Goal: Task Accomplishment & Management: Use online tool/utility

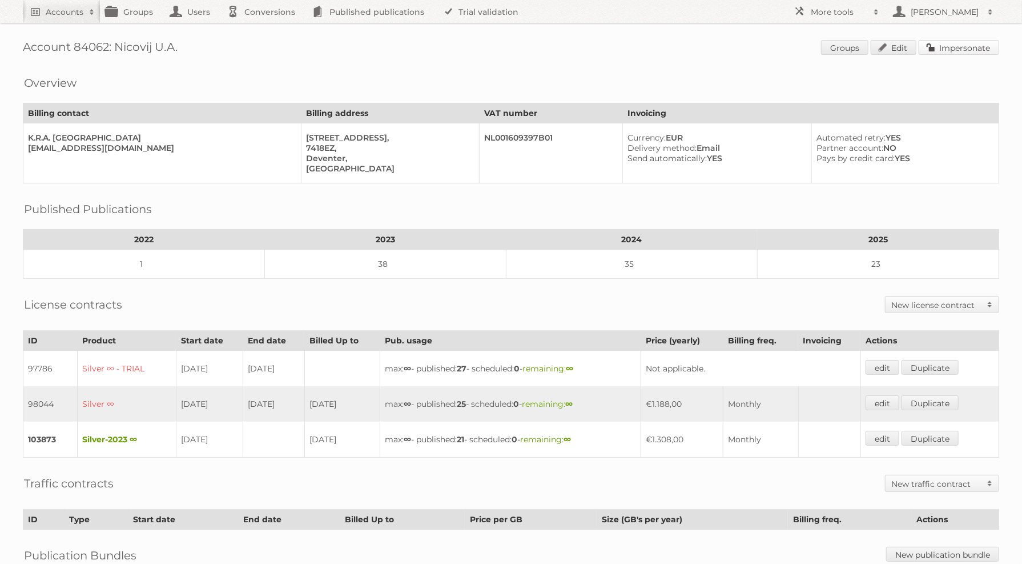
click at [929, 51] on link "Impersonate" at bounding box center [959, 47] width 81 height 15
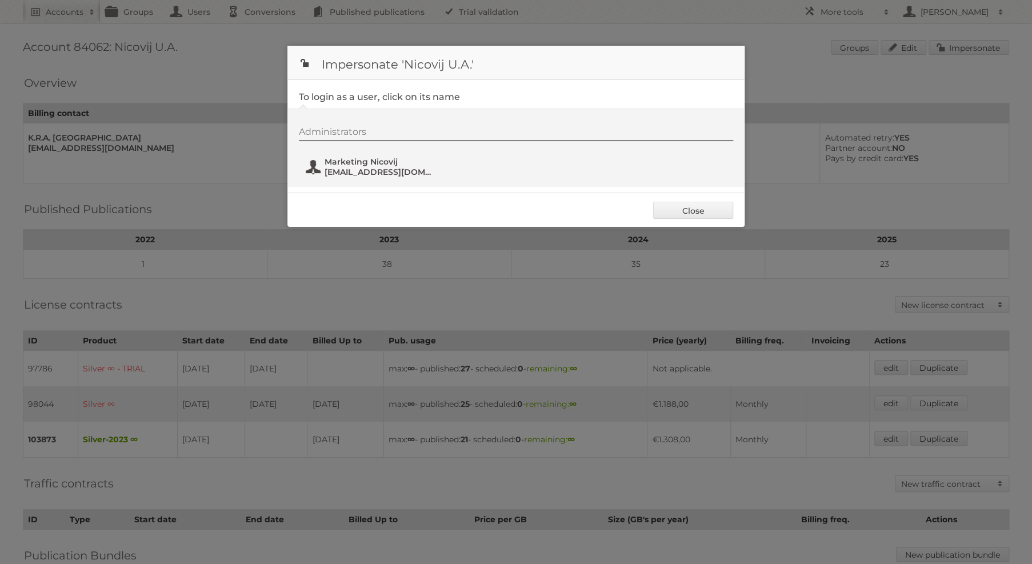
click at [360, 167] on span "marketing@nicovij.nl" at bounding box center [379, 172] width 111 height 10
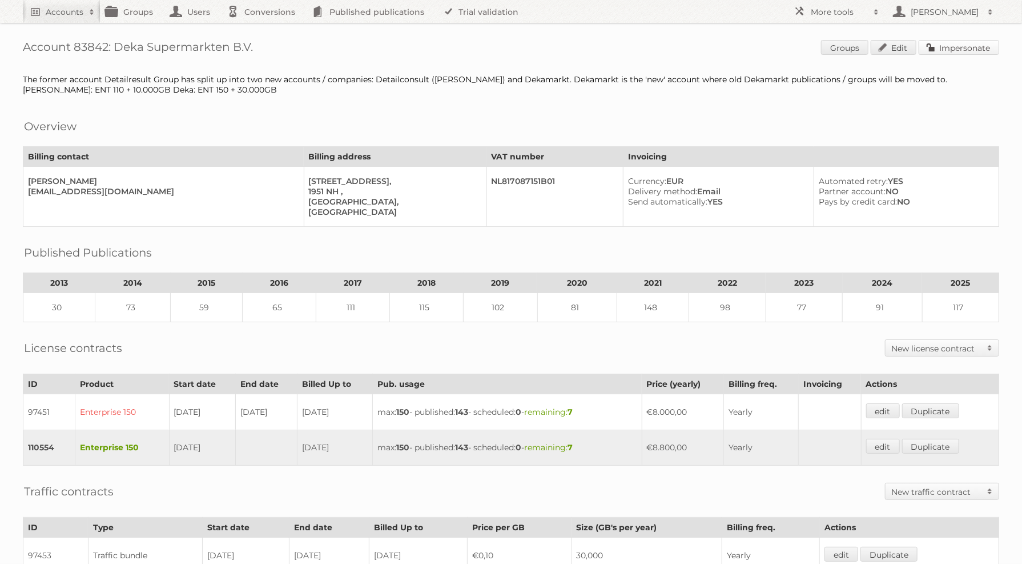
click at [954, 54] on link "Impersonate" at bounding box center [959, 47] width 81 height 15
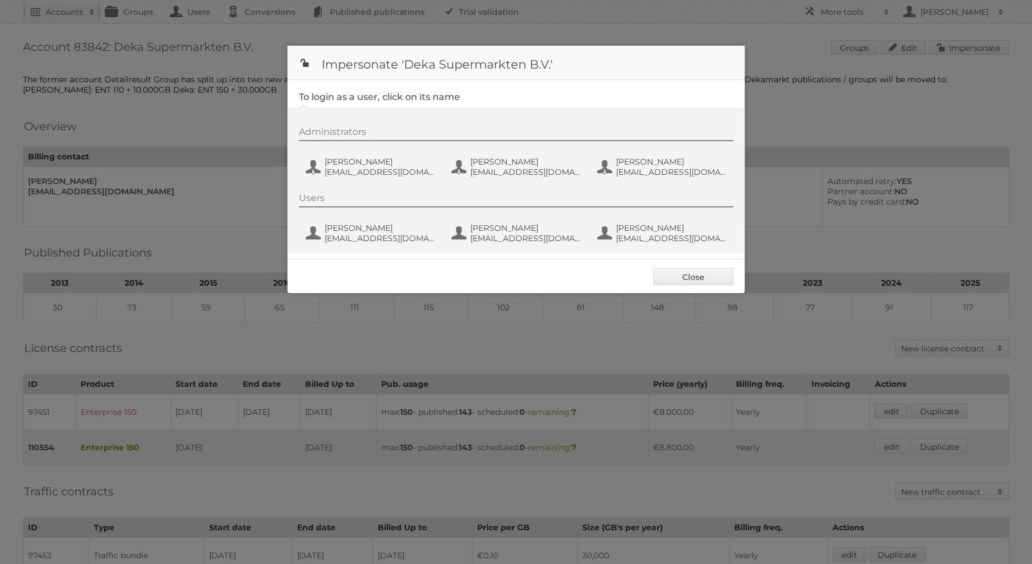
click at [368, 182] on div "Administrators Delany van Damme dvdamme@dekamarkt.nl Elvira van Eden eveden@dek…" at bounding box center [515, 181] width 457 height 145
drag, startPoint x: 377, startPoint y: 173, endPoint x: 380, endPoint y: 168, distance: 6.2
click at [380, 168] on span "dvdamme@dekamarkt.nl" at bounding box center [379, 172] width 111 height 10
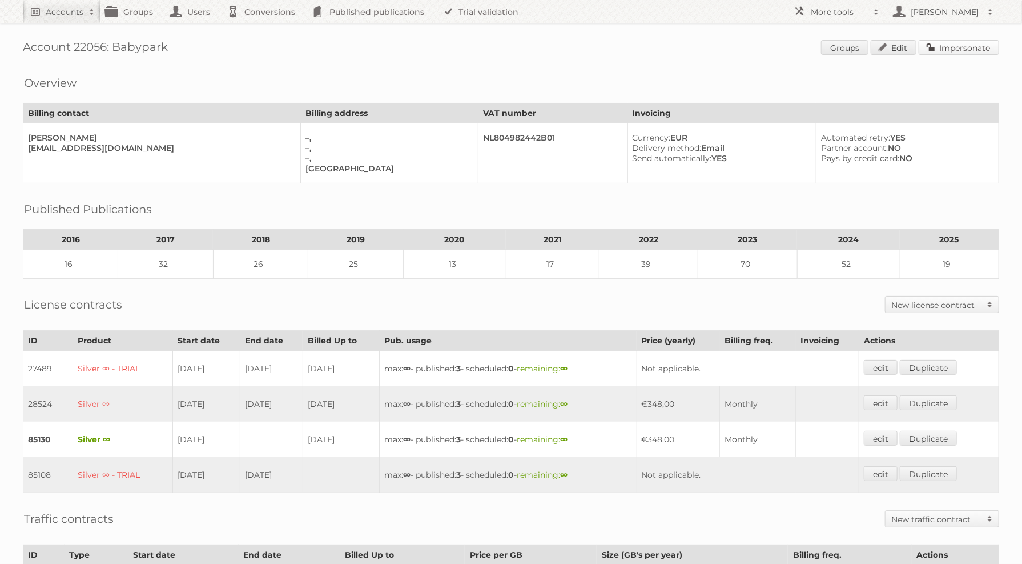
click at [974, 48] on link "Impersonate" at bounding box center [959, 47] width 81 height 15
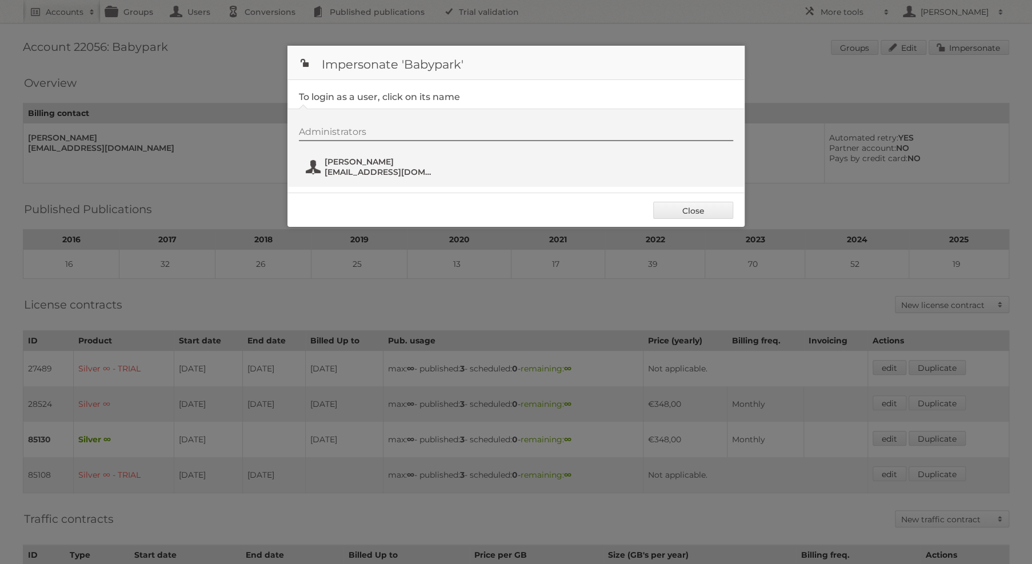
click at [351, 167] on span "arie@babypark.nl" at bounding box center [379, 172] width 111 height 10
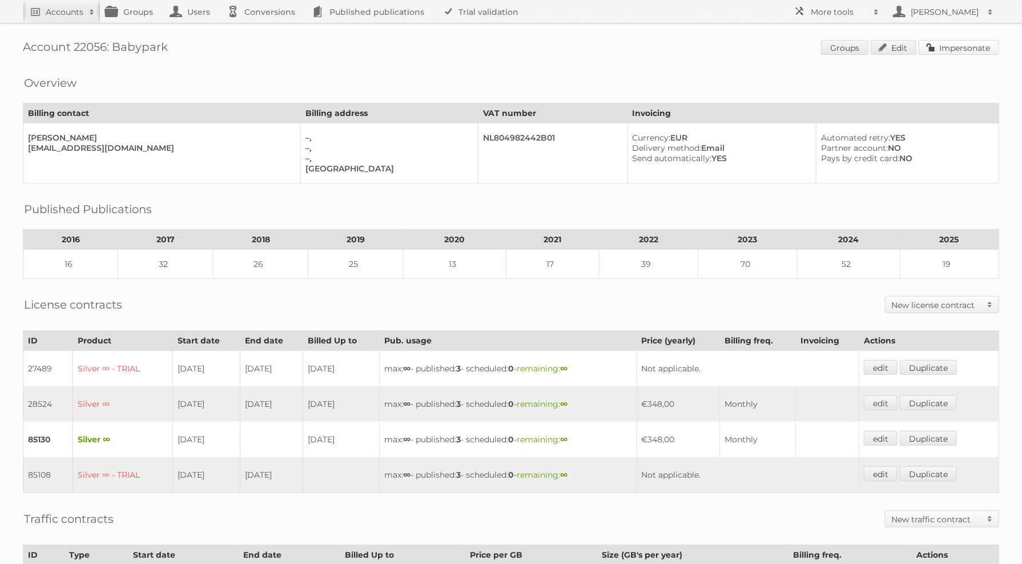
click at [961, 50] on link "Impersonate" at bounding box center [959, 47] width 81 height 15
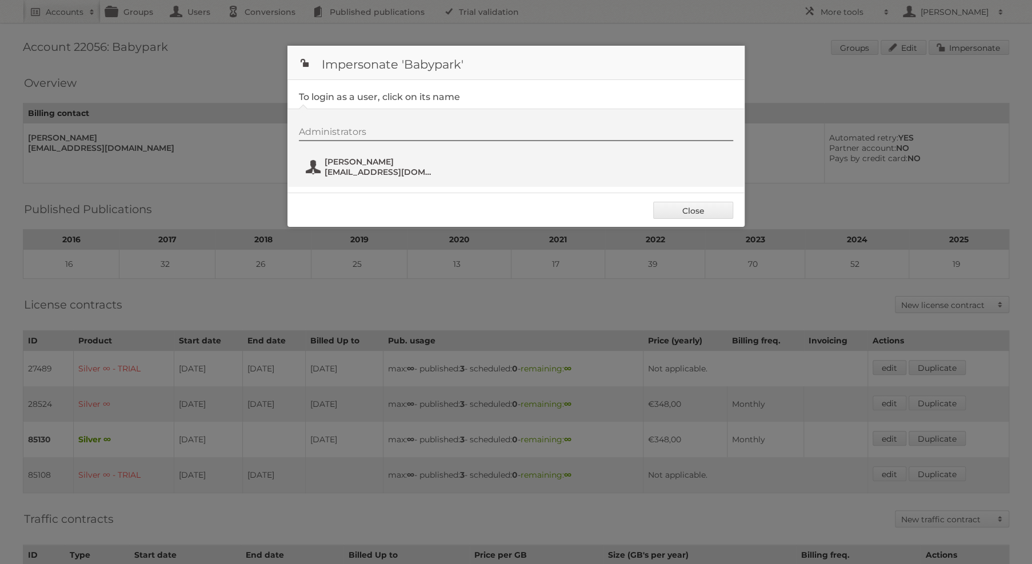
click at [372, 169] on span "arie@babypark.nl" at bounding box center [379, 172] width 111 height 10
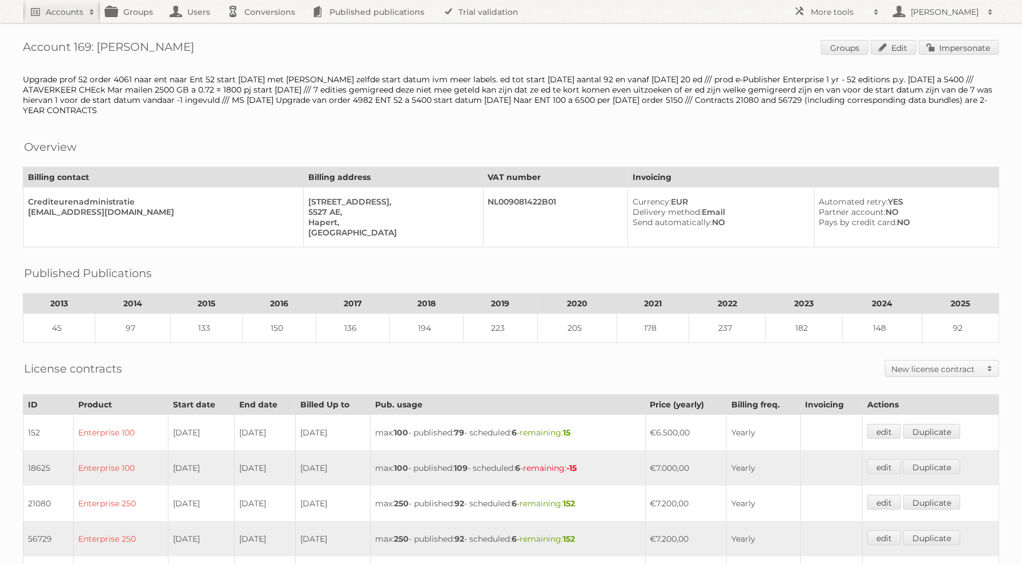
click at [955, 59] on div "Account 169: Habufa Meubelen Groups Edit Impersonate Upgrade prof 52 order 4061…" at bounding box center [511, 557] width 1022 height 1115
click at [955, 53] on link "Impersonate" at bounding box center [959, 47] width 81 height 15
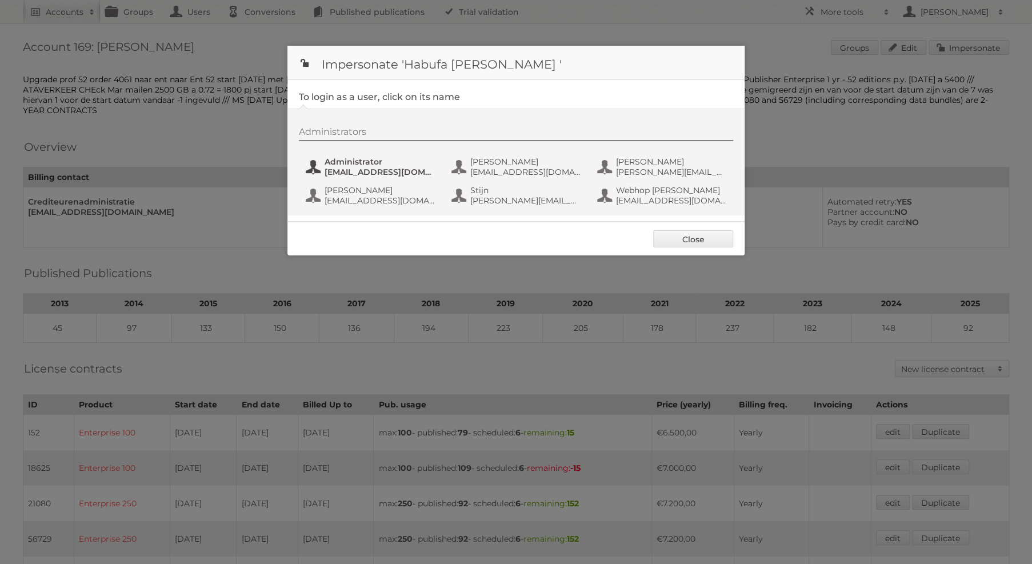
click at [368, 176] on button "Administrator info@xooon.com" at bounding box center [371, 166] width 134 height 23
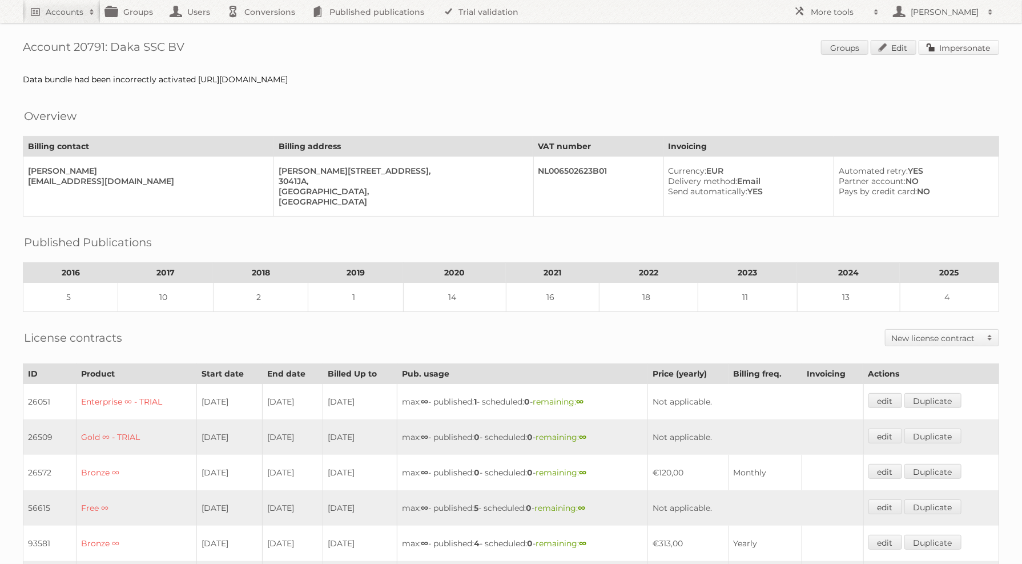
click at [976, 53] on link "Impersonate" at bounding box center [959, 47] width 81 height 15
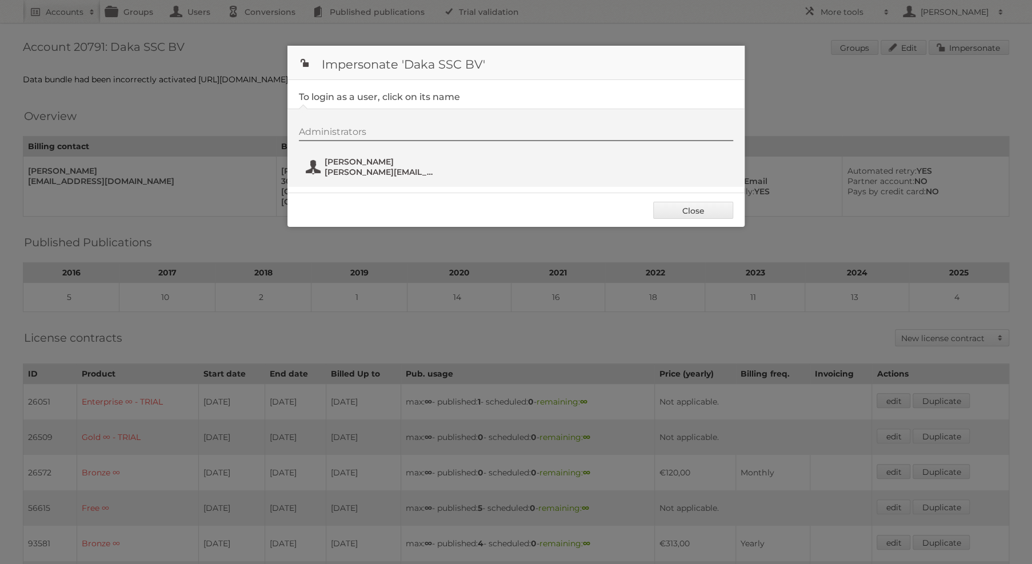
click at [314, 159] on button "[PERSON_NAME] [PERSON_NAME][EMAIL_ADDRESS][DOMAIN_NAME]" at bounding box center [371, 166] width 134 height 23
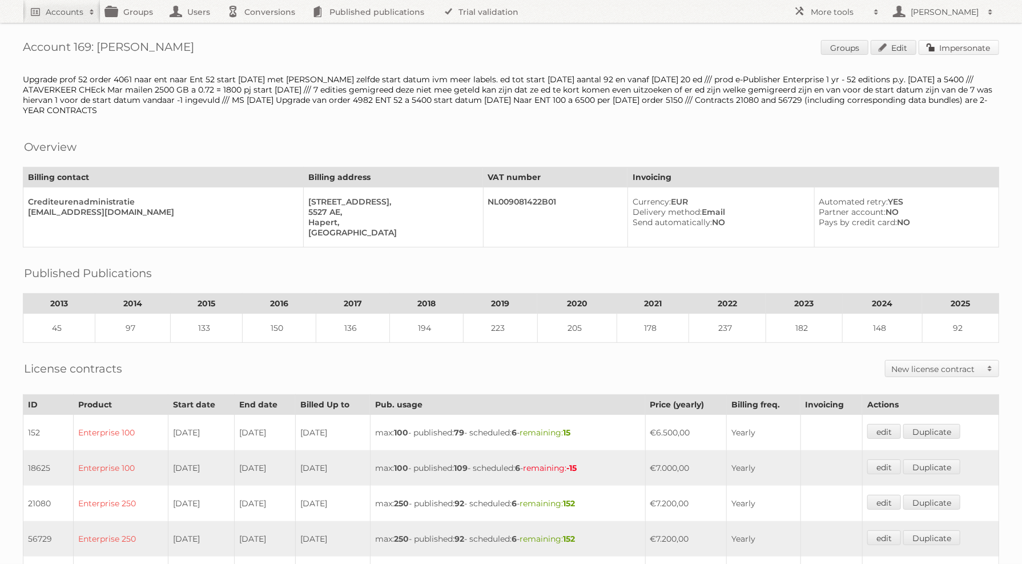
click at [971, 51] on link "Impersonate" at bounding box center [959, 47] width 81 height 15
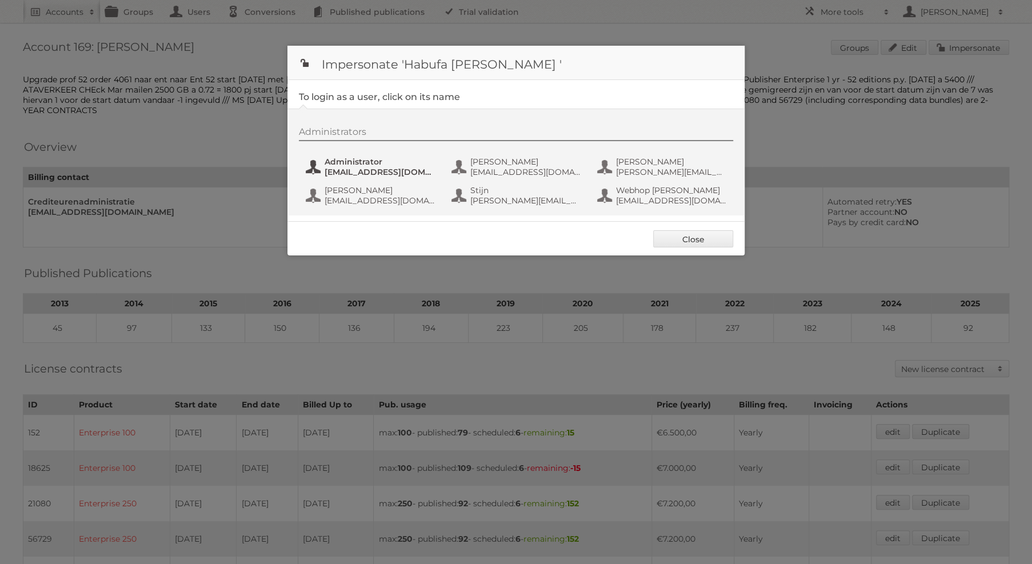
click at [375, 170] on span "info@xooon.com" at bounding box center [379, 172] width 111 height 10
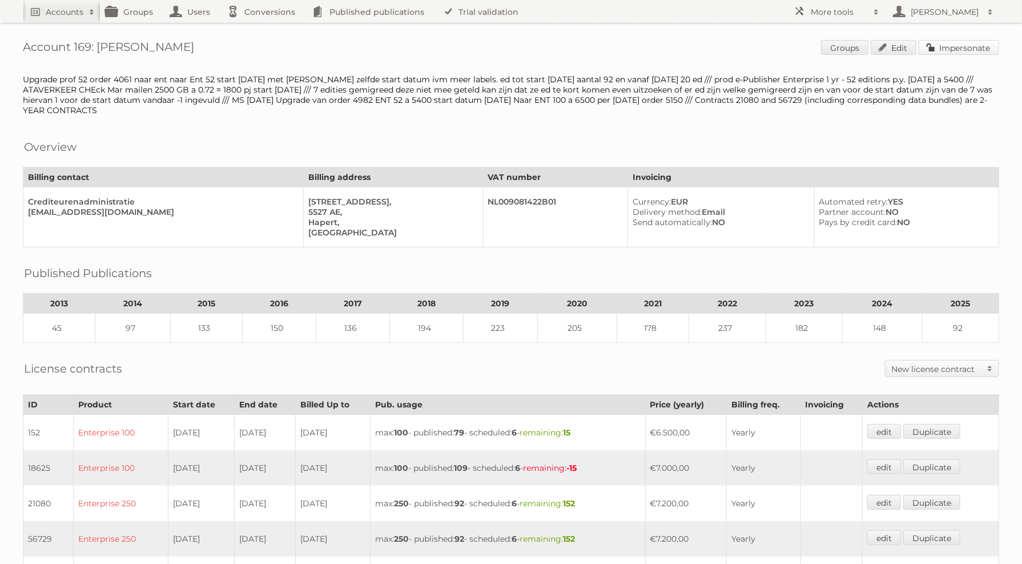
click at [953, 49] on link "Impersonate" at bounding box center [959, 47] width 81 height 15
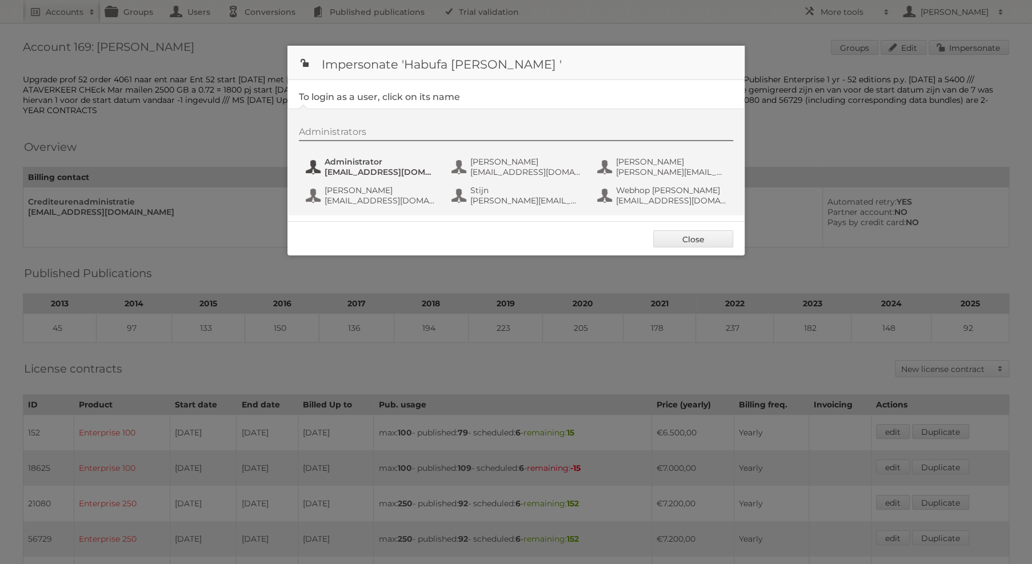
click at [399, 171] on span "info@xooon.com" at bounding box center [379, 172] width 111 height 10
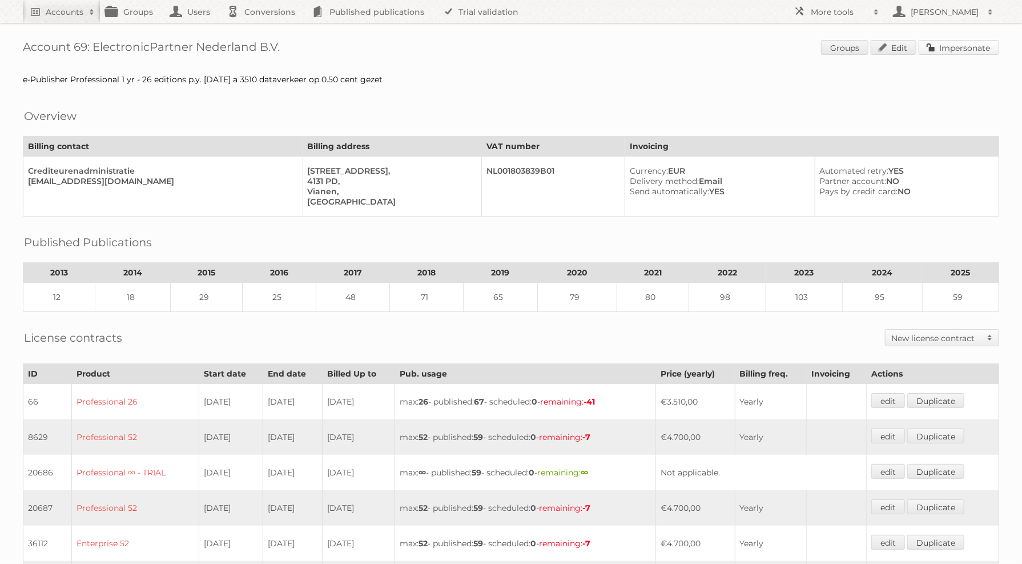
click at [980, 54] on link "Impersonate" at bounding box center [959, 47] width 81 height 15
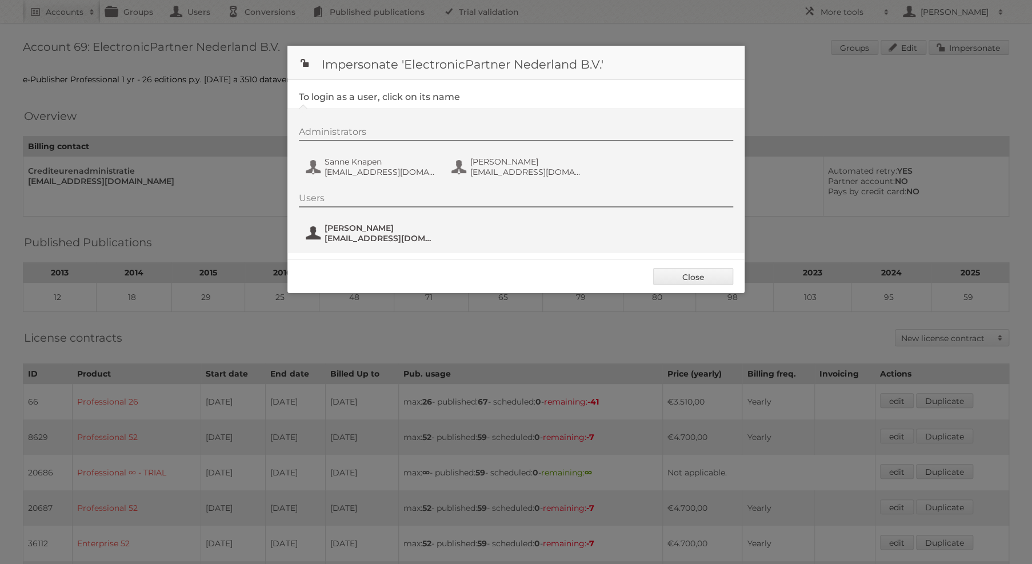
click at [410, 238] on span "ukizilhan@electronicpartner.nl" at bounding box center [379, 238] width 111 height 10
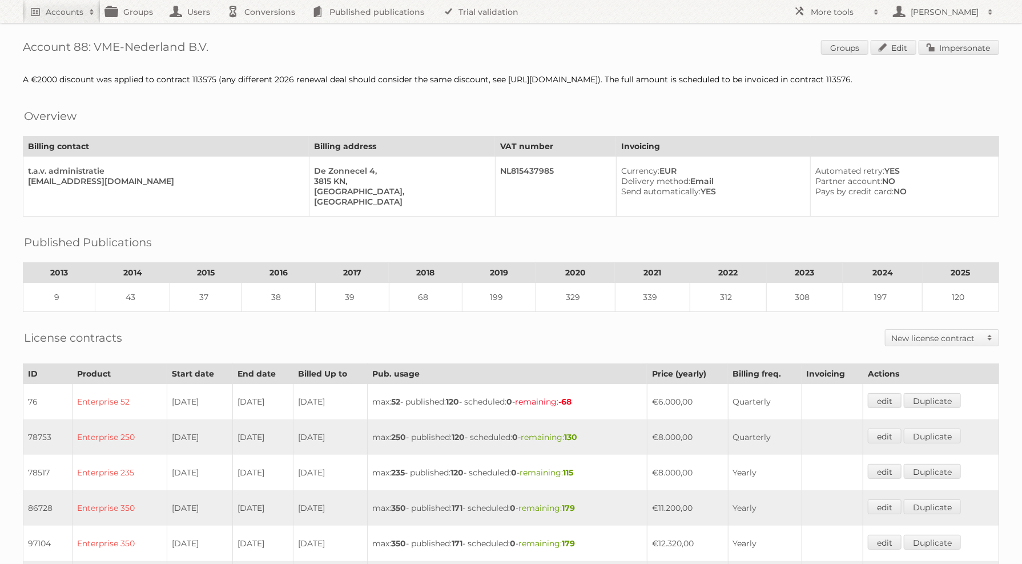
click at [953, 55] on span "Groups Edit Impersonate" at bounding box center [910, 48] width 178 height 17
click at [953, 40] on link "Impersonate" at bounding box center [959, 47] width 81 height 15
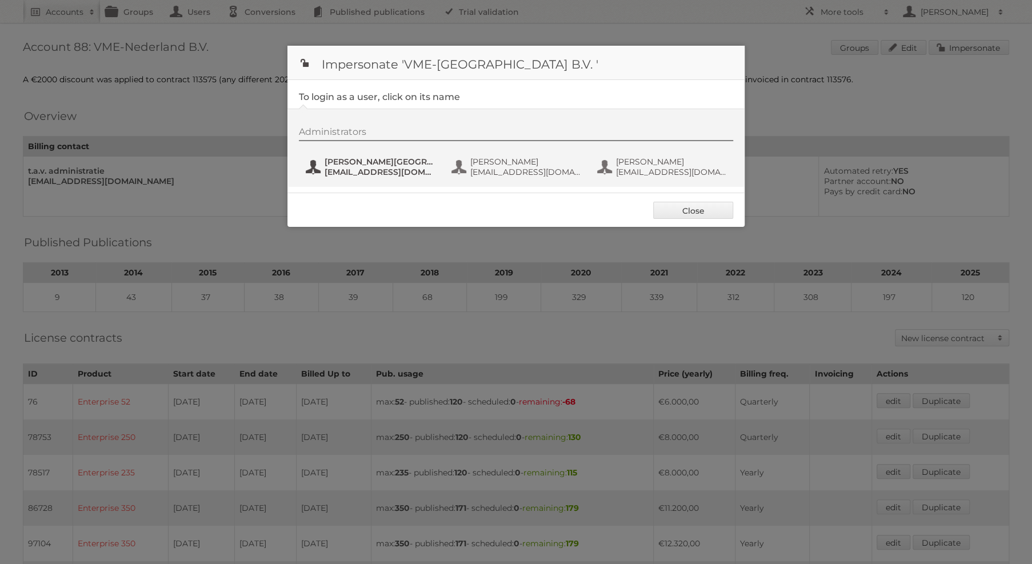
click at [350, 171] on span "communicatie@vmeretail.nl" at bounding box center [379, 172] width 111 height 10
